Goal: Task Accomplishment & Management: Use online tool/utility

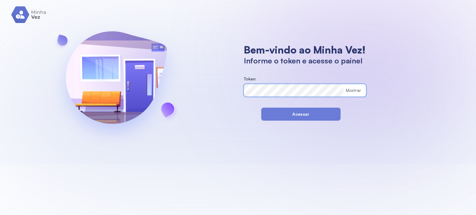
click at [283, 112] on button "Acessar" at bounding box center [300, 114] width 79 height 13
